Goal: Task Accomplishment & Management: Manage account settings

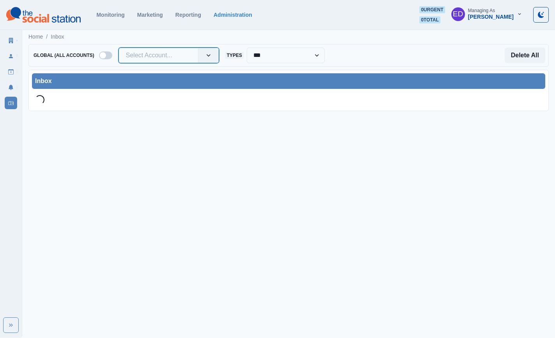
click at [159, 54] on div at bounding box center [158, 55] width 65 height 11
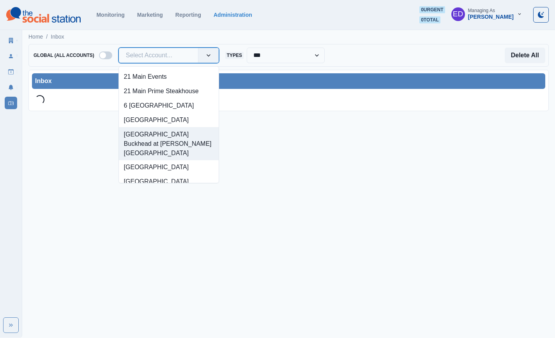
click at [168, 156] on div "[GEOGRAPHIC_DATA] Buckhead at [PERSON_NAME][GEOGRAPHIC_DATA]" at bounding box center [169, 143] width 100 height 33
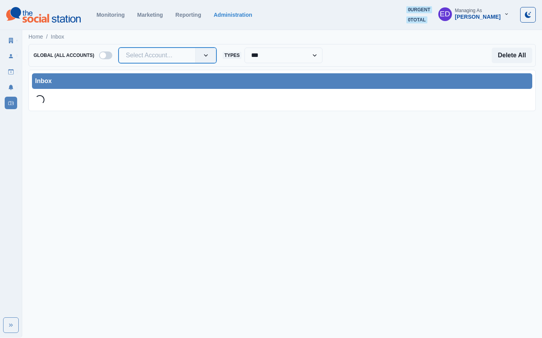
click at [172, 50] on div "Select Account..." at bounding box center [157, 55] width 77 height 12
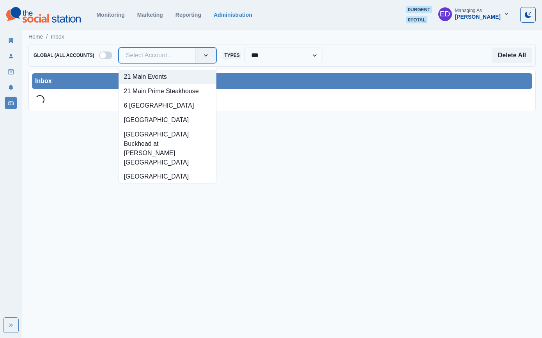
paste input "**********"
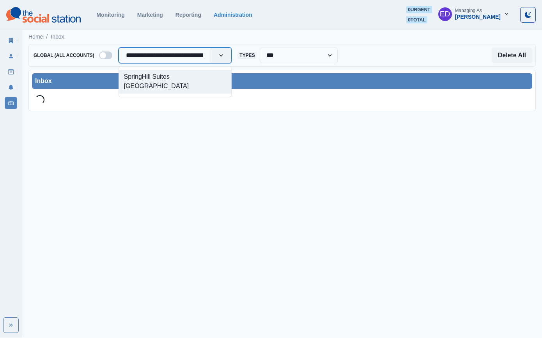
type input "**********"
click at [196, 77] on div "SpringHill Suites [GEOGRAPHIC_DATA]" at bounding box center [175, 82] width 113 height 24
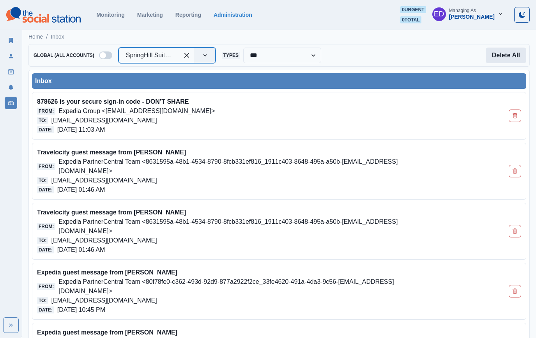
click at [515, 51] on button "Delete All" at bounding box center [506, 56] width 41 height 16
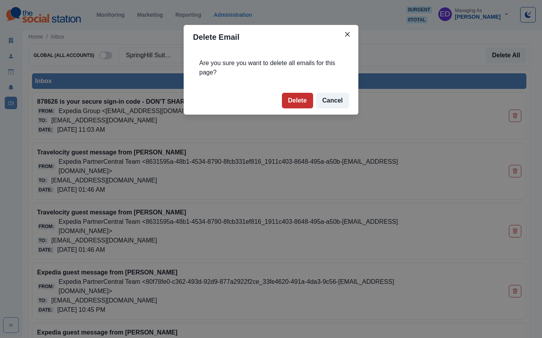
click at [301, 102] on button "Delete" at bounding box center [297, 101] width 31 height 16
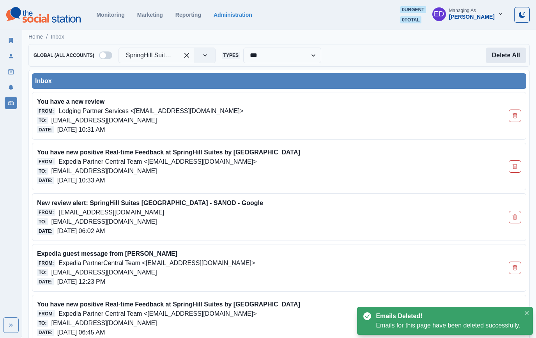
click at [514, 57] on button "Delete All" at bounding box center [506, 56] width 41 height 16
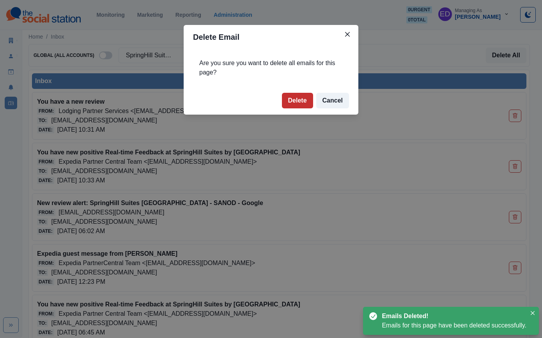
click at [296, 100] on button "Delete" at bounding box center [297, 101] width 31 height 16
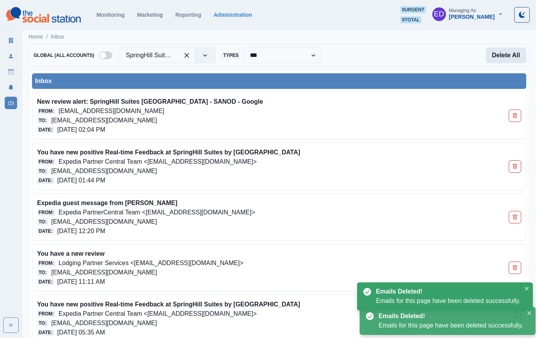
click at [500, 52] on button "Delete All" at bounding box center [506, 56] width 41 height 16
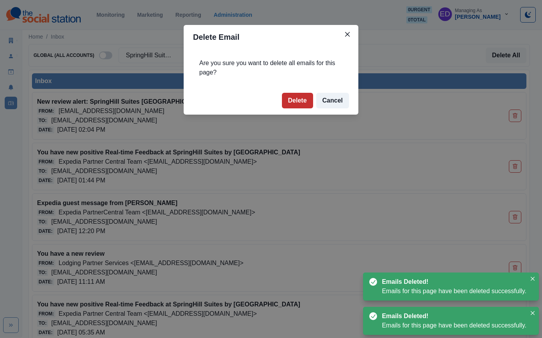
click at [308, 107] on button "Delete" at bounding box center [297, 101] width 31 height 16
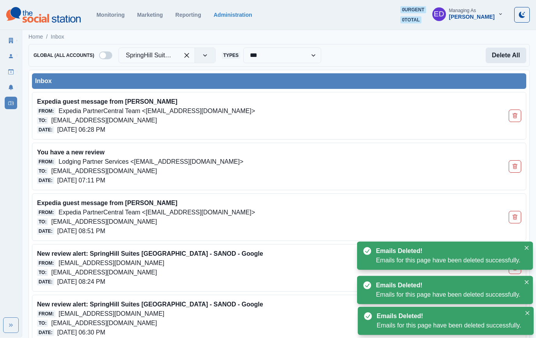
click at [496, 62] on button "Delete All" at bounding box center [506, 56] width 41 height 16
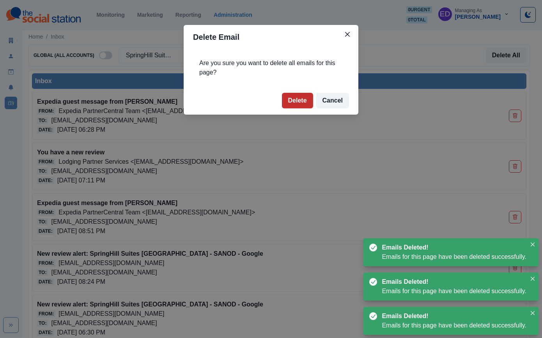
click at [298, 102] on button "Delete" at bounding box center [297, 101] width 31 height 16
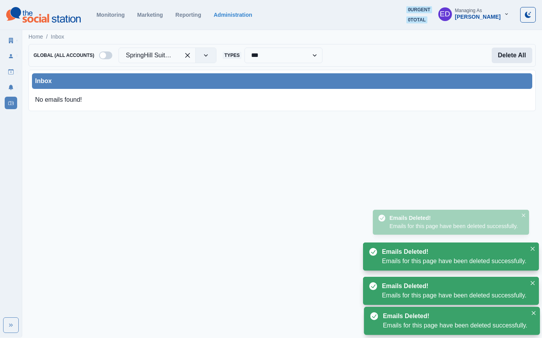
click at [517, 54] on button "Delete All" at bounding box center [512, 56] width 41 height 16
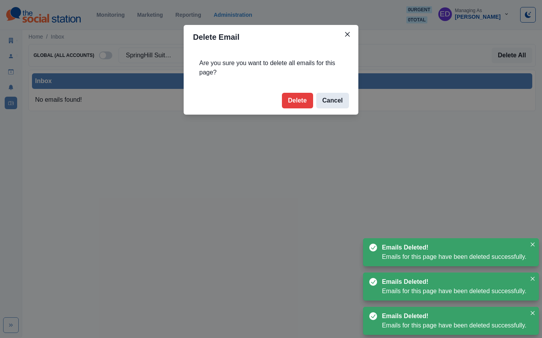
click at [335, 99] on button "Cancel" at bounding box center [332, 101] width 33 height 16
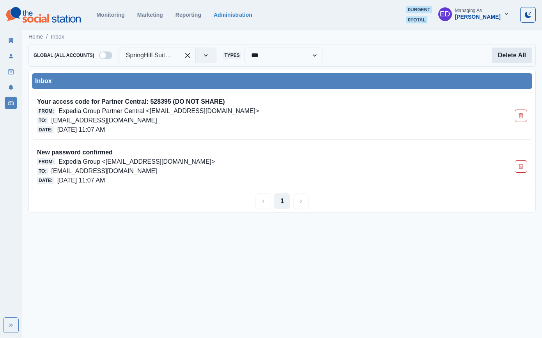
click at [507, 56] on button "Delete All" at bounding box center [512, 56] width 41 height 16
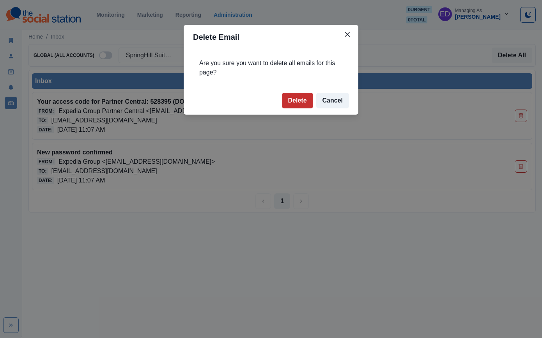
click at [301, 105] on button "Delete" at bounding box center [297, 101] width 31 height 16
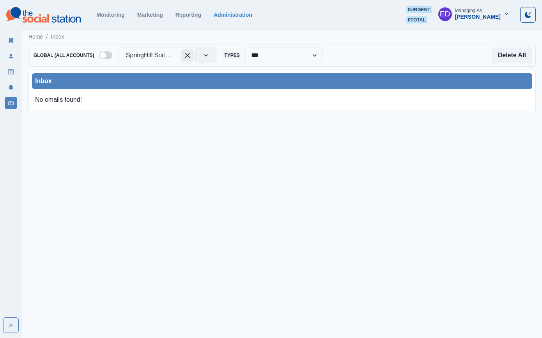
click at [150, 55] on div at bounding box center [149, 55] width 47 height 11
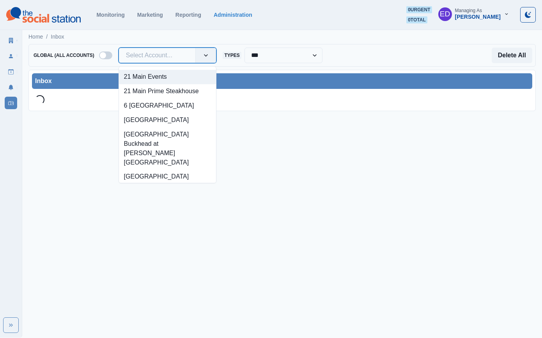
type input "**********"
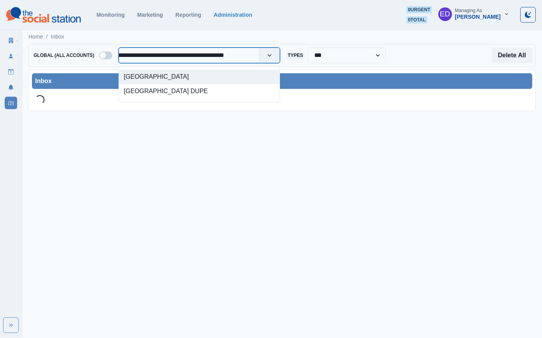
click at [261, 78] on div "[GEOGRAPHIC_DATA]" at bounding box center [199, 77] width 161 height 14
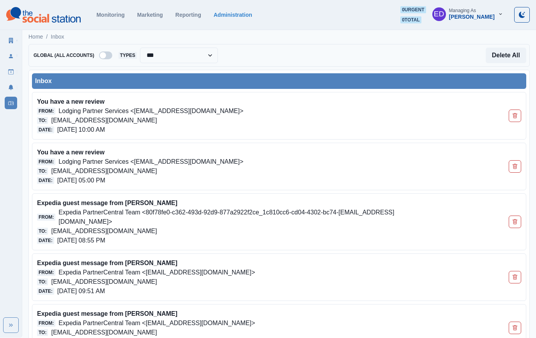
click at [278, 50] on div "Delete All" at bounding box center [372, 56] width 308 height 16
click at [164, 60] on div at bounding box center [149, 55] width 46 height 11
click at [163, 54] on div at bounding box center [149, 55] width 46 height 11
click at [161, 54] on div at bounding box center [149, 55] width 46 height 11
click at [161, 55] on div at bounding box center [149, 55] width 46 height 11
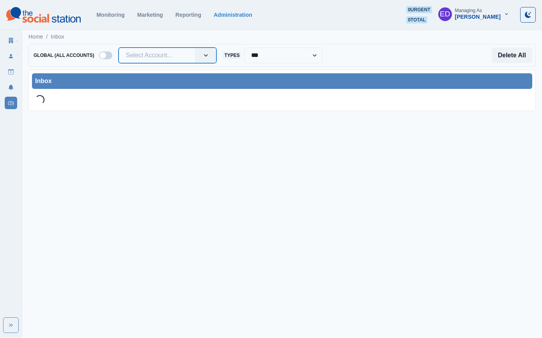
click at [155, 54] on div at bounding box center [157, 55] width 63 height 11
click at [147, 58] on div at bounding box center [157, 55] width 63 height 11
click at [139, 57] on div at bounding box center [157, 55] width 63 height 11
click at [140, 54] on div at bounding box center [157, 55] width 63 height 11
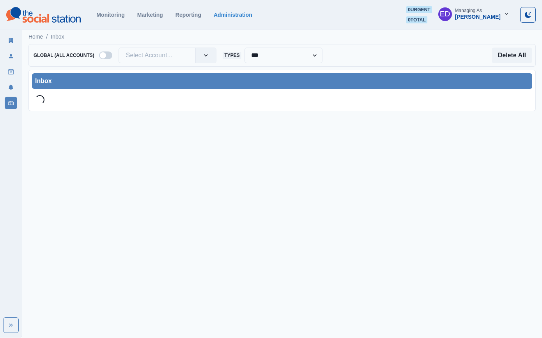
drag, startPoint x: 145, startPoint y: 37, endPoint x: 141, endPoint y: 56, distance: 19.8
click at [145, 37] on div "Home / Inbox" at bounding box center [282, 34] width 520 height 13
click at [141, 56] on div at bounding box center [157, 55] width 63 height 11
paste input "**********"
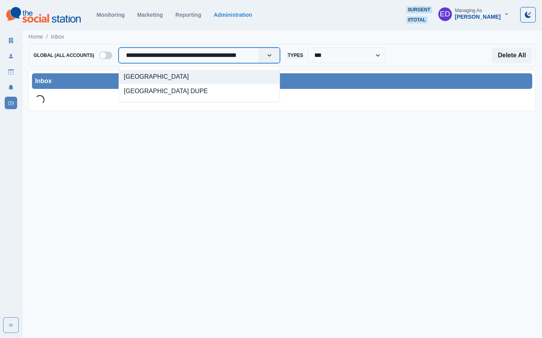
type input "**********"
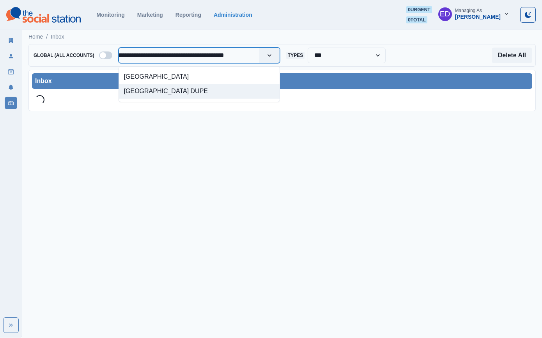
click at [235, 99] on div "[GEOGRAPHIC_DATA] DUPE" at bounding box center [199, 91] width 161 height 14
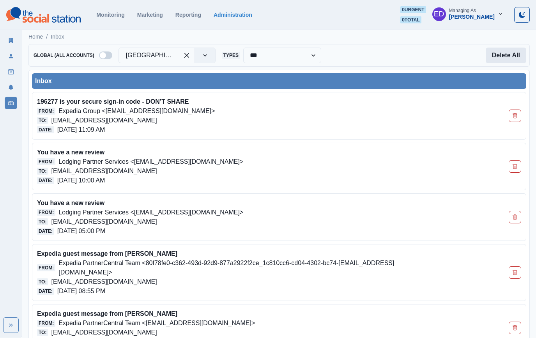
click at [509, 56] on button "Delete All" at bounding box center [506, 56] width 41 height 16
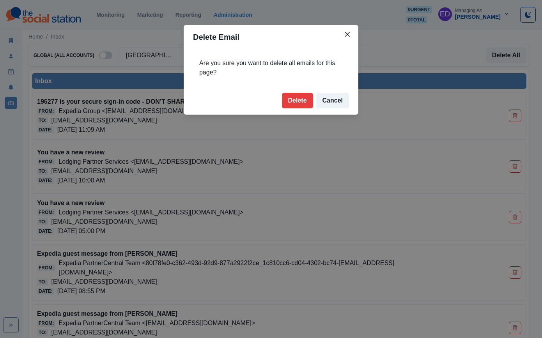
drag, startPoint x: 303, startPoint y: 98, endPoint x: 385, endPoint y: 94, distance: 82.0
click at [303, 98] on button "Delete" at bounding box center [297, 101] width 31 height 16
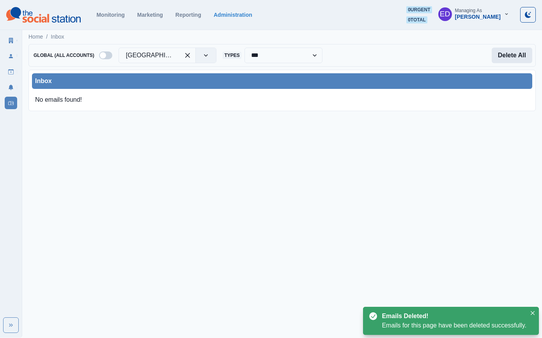
click at [514, 55] on button "Delete All" at bounding box center [512, 56] width 41 height 16
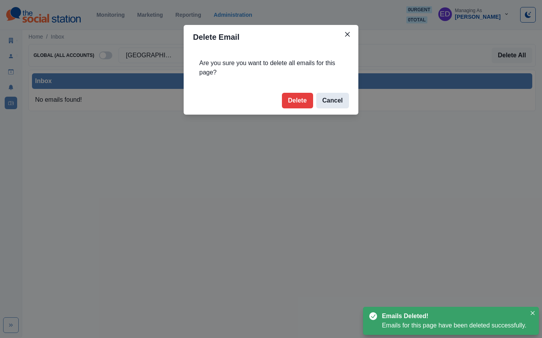
click at [342, 99] on button "Cancel" at bounding box center [332, 101] width 33 height 16
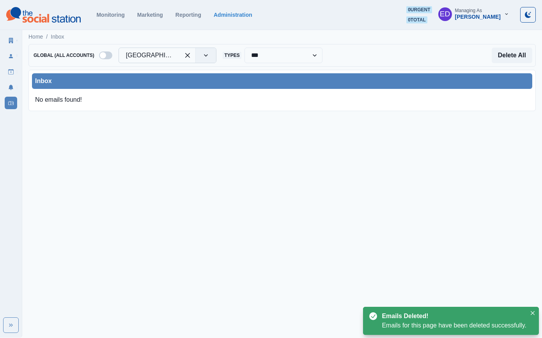
click at [158, 56] on div at bounding box center [149, 55] width 47 height 11
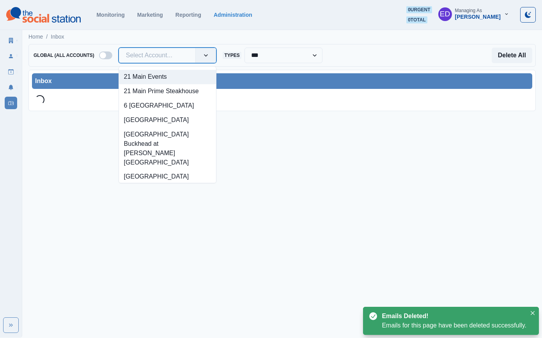
click at [177, 57] on div at bounding box center [157, 55] width 63 height 11
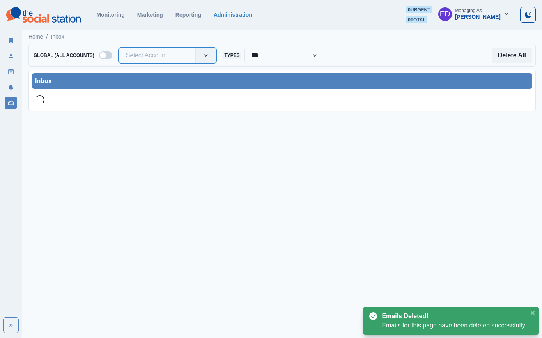
click at [177, 57] on div at bounding box center [157, 55] width 63 height 11
click at [164, 51] on div at bounding box center [157, 55] width 63 height 11
type input "**********"
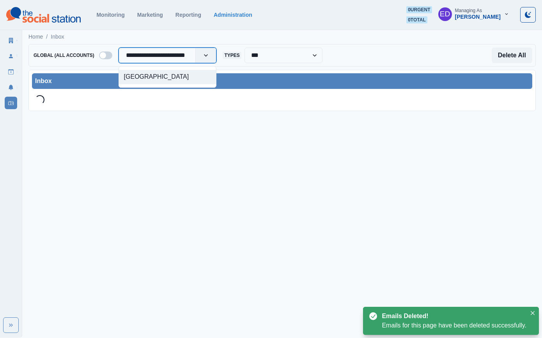
scroll to position [0, 2]
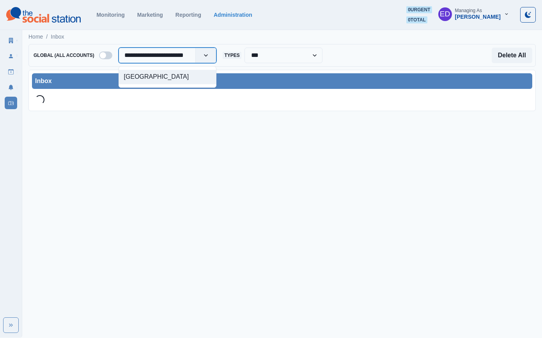
click at [162, 74] on div "[GEOGRAPHIC_DATA]" at bounding box center [167, 77] width 97 height 14
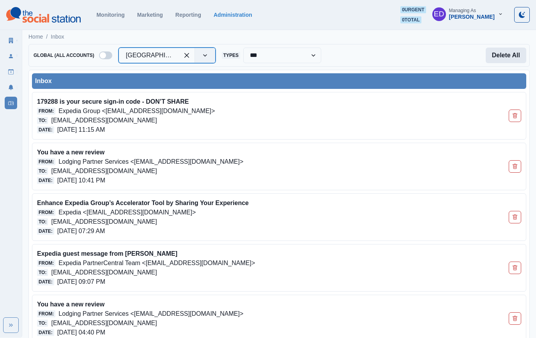
click at [515, 62] on button "Delete All" at bounding box center [506, 56] width 41 height 16
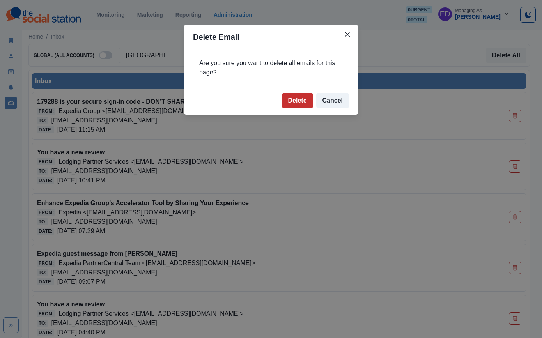
drag, startPoint x: 300, startPoint y: 102, endPoint x: 311, endPoint y: 100, distance: 11.0
click at [300, 102] on button "Delete" at bounding box center [297, 101] width 31 height 16
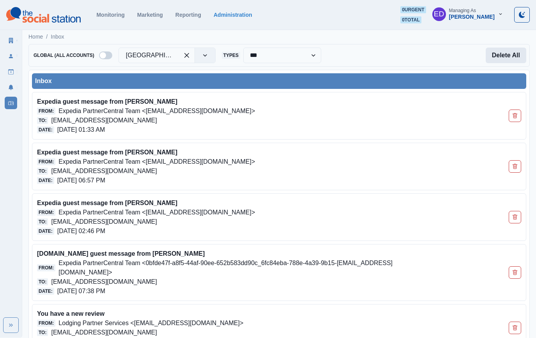
click at [511, 59] on button "Delete All" at bounding box center [506, 56] width 41 height 16
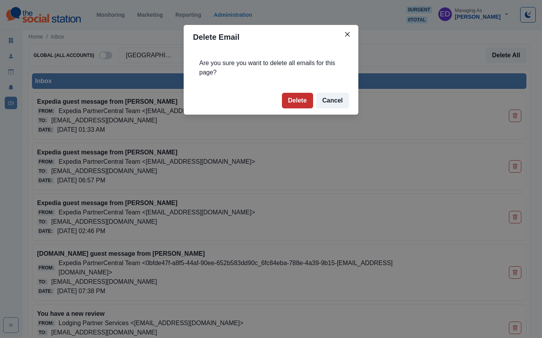
click at [289, 103] on button "Delete" at bounding box center [297, 101] width 31 height 16
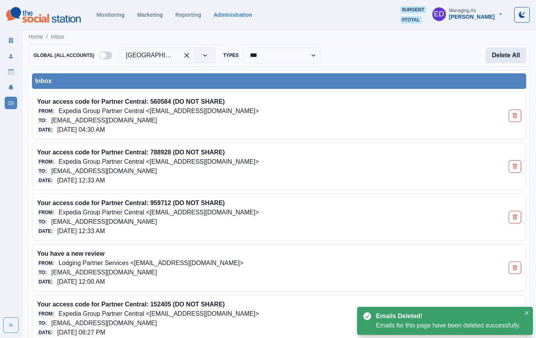
click at [497, 52] on button "Delete All" at bounding box center [506, 56] width 41 height 16
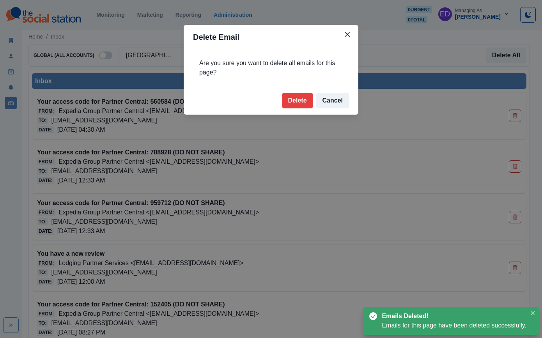
drag, startPoint x: 303, startPoint y: 99, endPoint x: 400, endPoint y: 70, distance: 101.3
click at [303, 99] on button "Delete" at bounding box center [297, 101] width 31 height 16
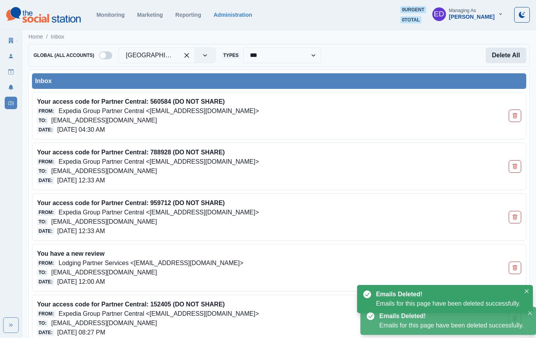
click at [500, 57] on button "Delete All" at bounding box center [506, 56] width 41 height 16
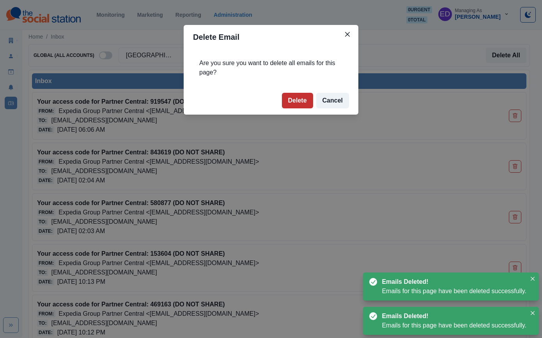
click at [306, 101] on button "Delete" at bounding box center [297, 101] width 31 height 16
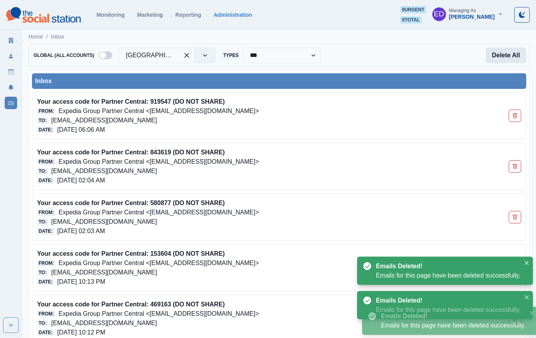
click at [500, 59] on button "Delete All" at bounding box center [506, 56] width 41 height 16
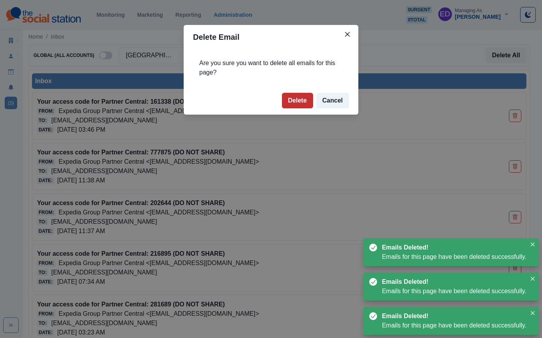
drag, startPoint x: 312, startPoint y: 99, endPoint x: 308, endPoint y: 101, distance: 4.7
click at [312, 99] on button "Delete" at bounding box center [297, 101] width 31 height 16
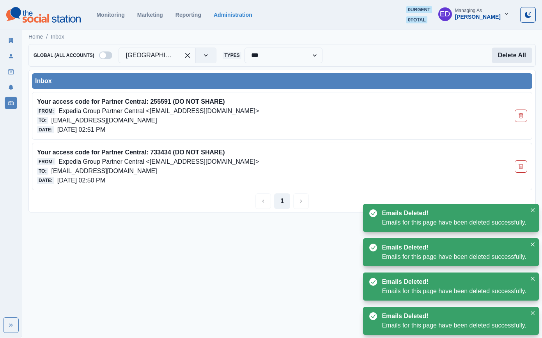
drag, startPoint x: 532, startPoint y: 49, endPoint x: 517, endPoint y: 55, distance: 16.2
click at [532, 50] on div "**********" at bounding box center [281, 55] width 507 height 23
click at [512, 55] on button "Delete All" at bounding box center [512, 56] width 41 height 16
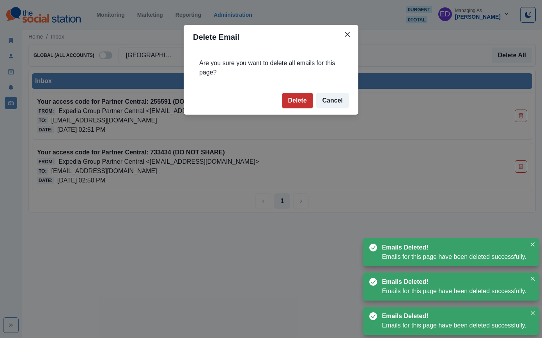
drag, startPoint x: 307, startPoint y: 96, endPoint x: 291, endPoint y: 93, distance: 16.2
click at [307, 96] on button "Delete" at bounding box center [297, 101] width 31 height 16
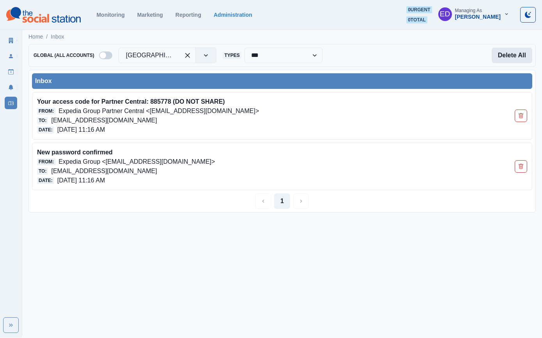
click at [499, 57] on button "Delete All" at bounding box center [512, 56] width 41 height 16
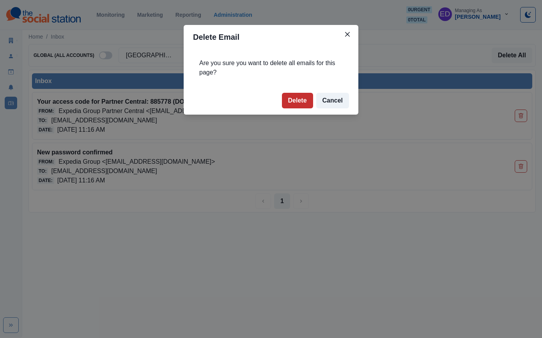
click at [307, 96] on button "Delete" at bounding box center [297, 101] width 31 height 16
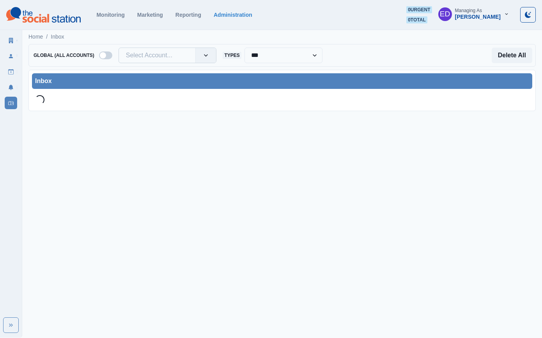
drag, startPoint x: 157, startPoint y: 37, endPoint x: 152, endPoint y: 60, distance: 23.5
click at [156, 39] on div "Home / Inbox" at bounding box center [282, 34] width 520 height 13
drag, startPoint x: 152, startPoint y: 60, endPoint x: 154, endPoint y: 55, distance: 4.9
click at [152, 60] on div at bounding box center [157, 55] width 63 height 11
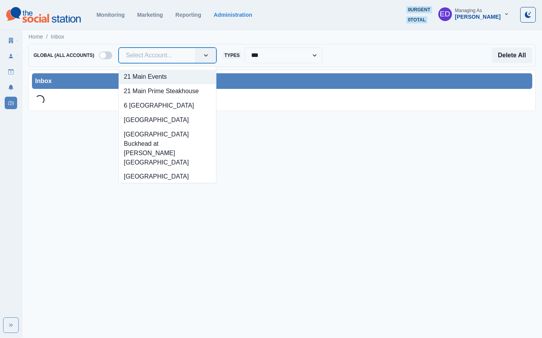
paste input "**********"
type input "**********"
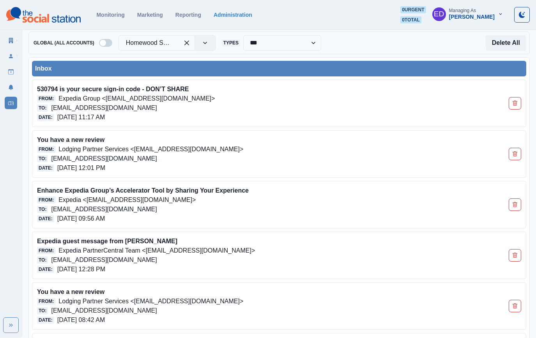
scroll to position [17, 0]
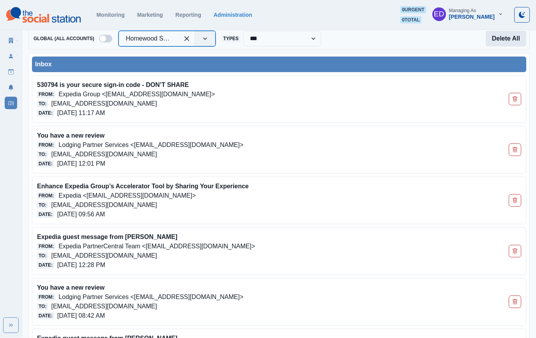
click at [495, 43] on button "Delete All" at bounding box center [506, 39] width 41 height 16
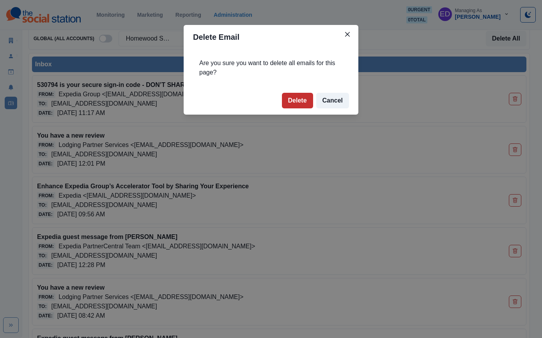
click at [284, 98] on button "Delete" at bounding box center [297, 101] width 31 height 16
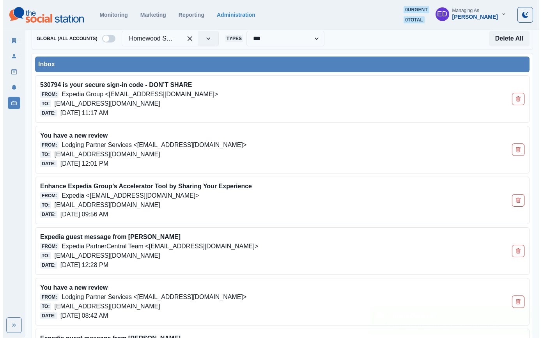
scroll to position [0, 0]
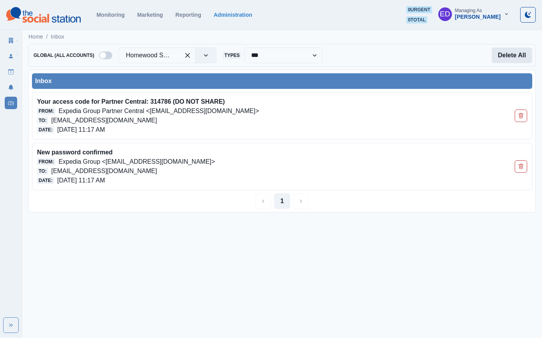
click at [496, 58] on button "Delete All" at bounding box center [512, 56] width 41 height 16
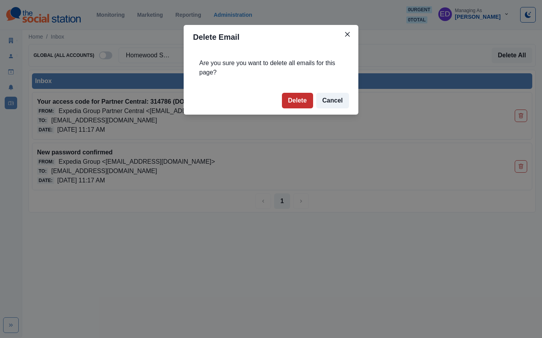
click at [300, 101] on button "Delete" at bounding box center [297, 101] width 31 height 16
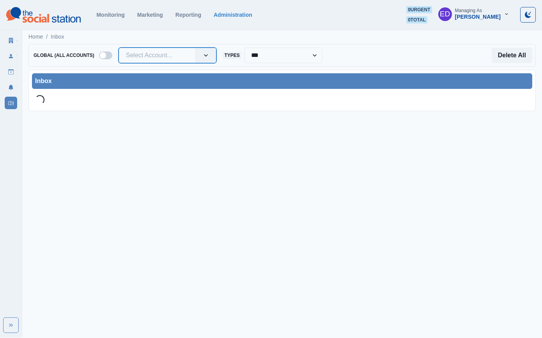
click at [162, 53] on div at bounding box center [157, 55] width 63 height 11
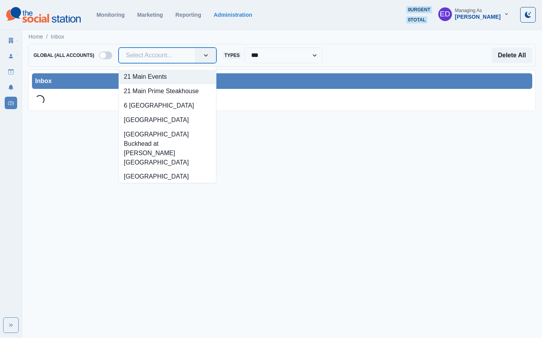
paste input "**********"
type input "**********"
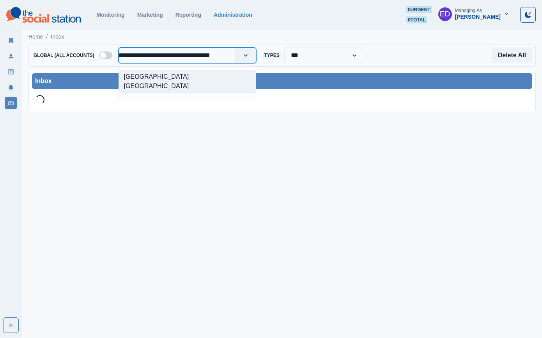
click at [159, 77] on div "[GEOGRAPHIC_DATA] [GEOGRAPHIC_DATA]" at bounding box center [187, 82] width 137 height 24
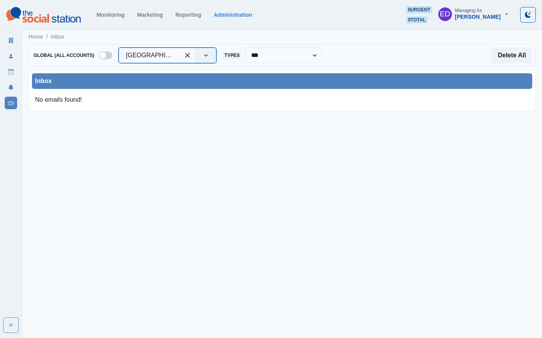
click at [181, 117] on html "**********" at bounding box center [271, 58] width 542 height 117
